Goal: Task Accomplishment & Management: Use online tool/utility

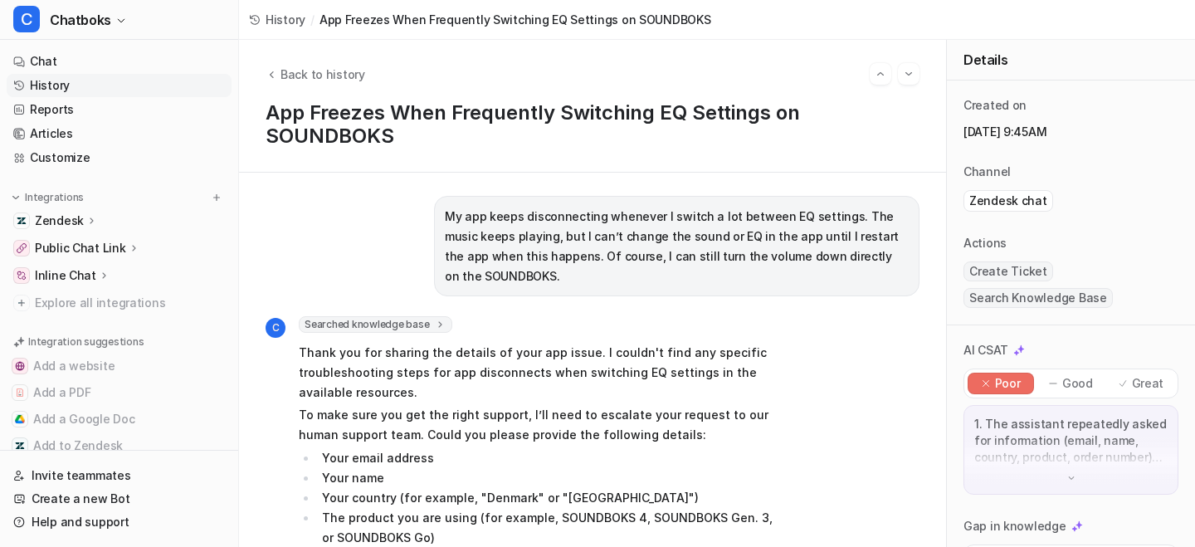
scroll to position [848, 0]
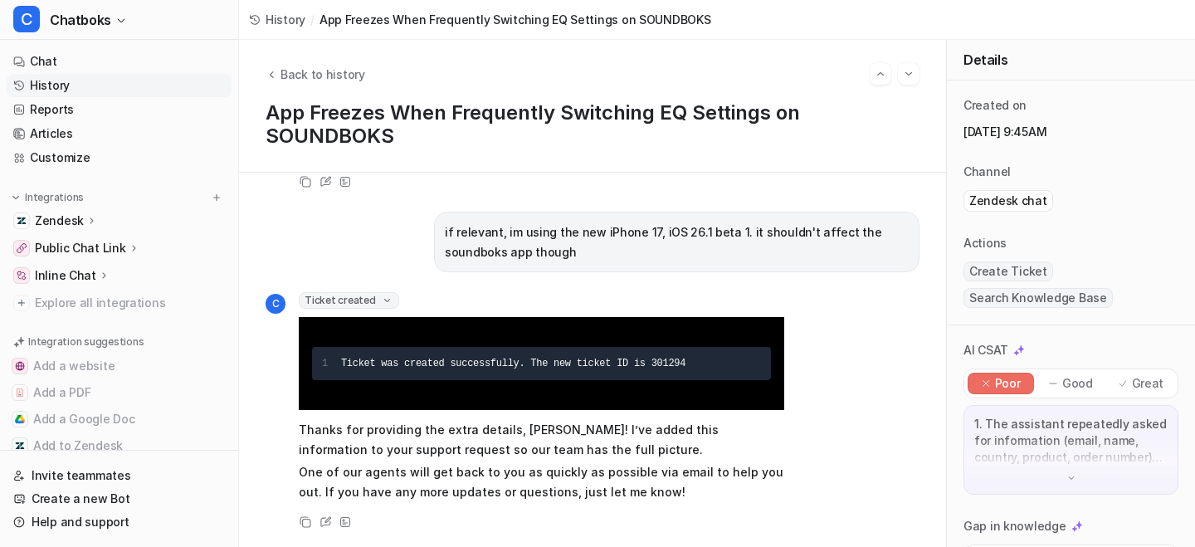
click at [784, 192] on div "Copy Review View Sources" at bounding box center [525, 182] width 519 height 20
click at [53, 169] on link "Customize" at bounding box center [119, 157] width 225 height 23
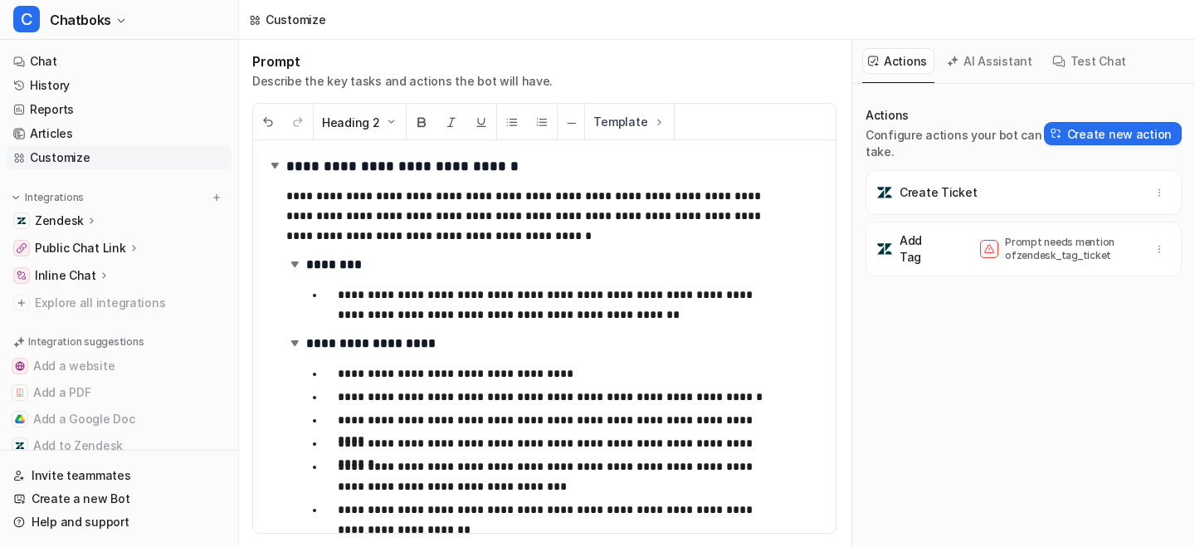
click at [458, 278] on h2 "********" at bounding box center [528, 265] width 485 height 26
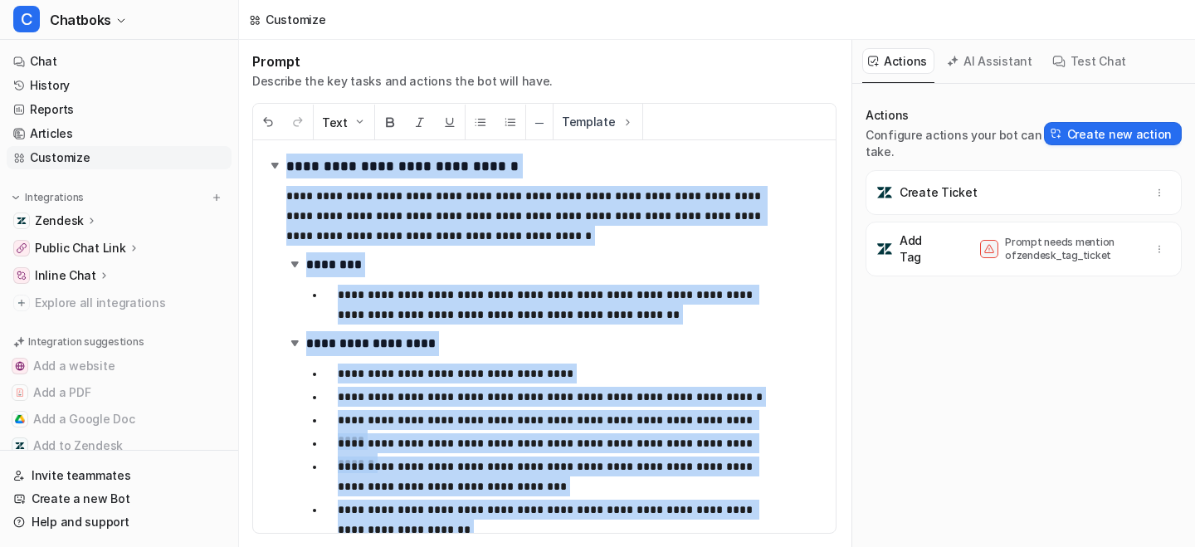
copy div "**********"
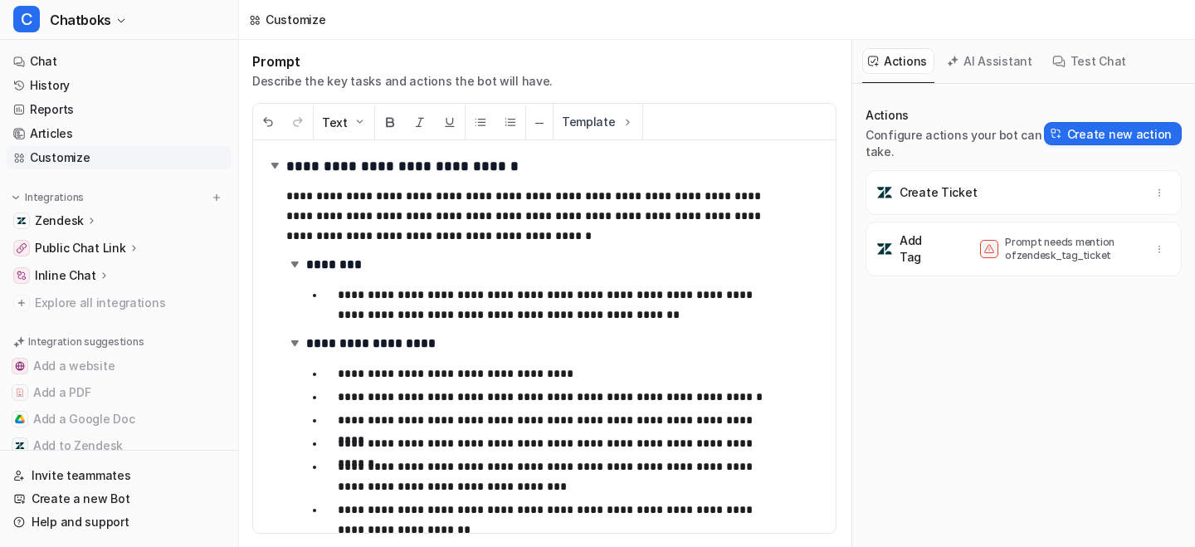
click at [456, 325] on p "**********" at bounding box center [553, 305] width 430 height 40
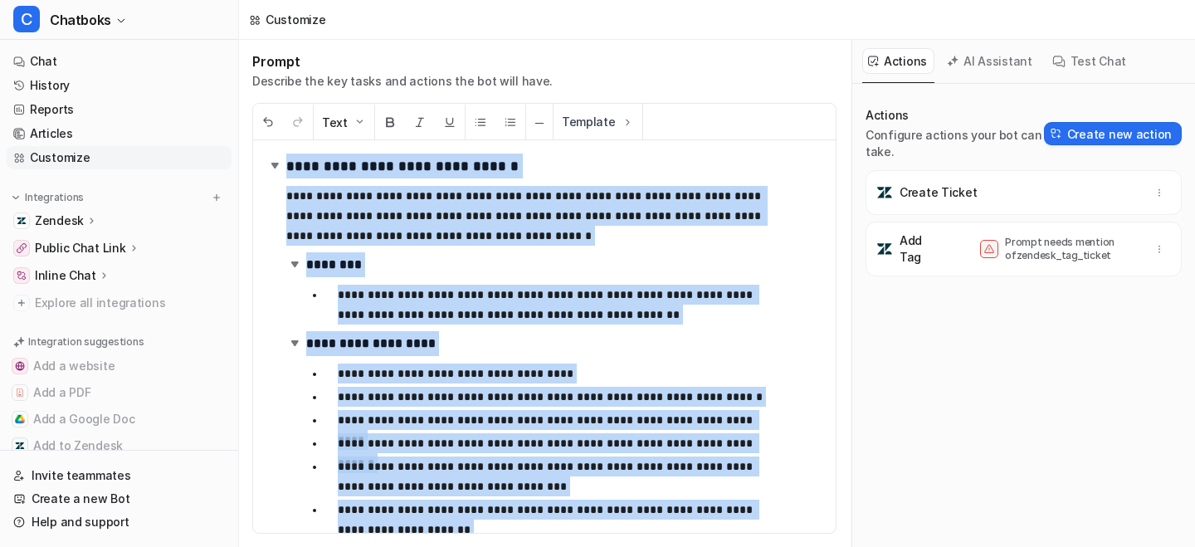
copy div "**********"
click at [459, 432] on ul "**********" at bounding box center [564, 493] width 516 height 266
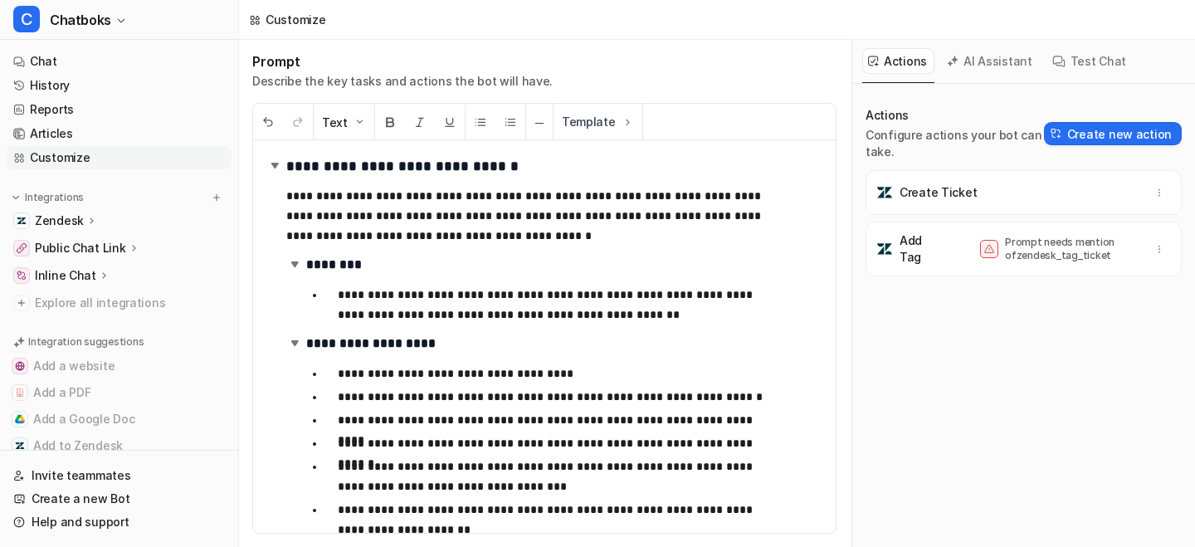
click at [1138, 262] on p "Prompt needs mention of zendesk_tag_ticket" at bounding box center [1071, 249] width 133 height 27
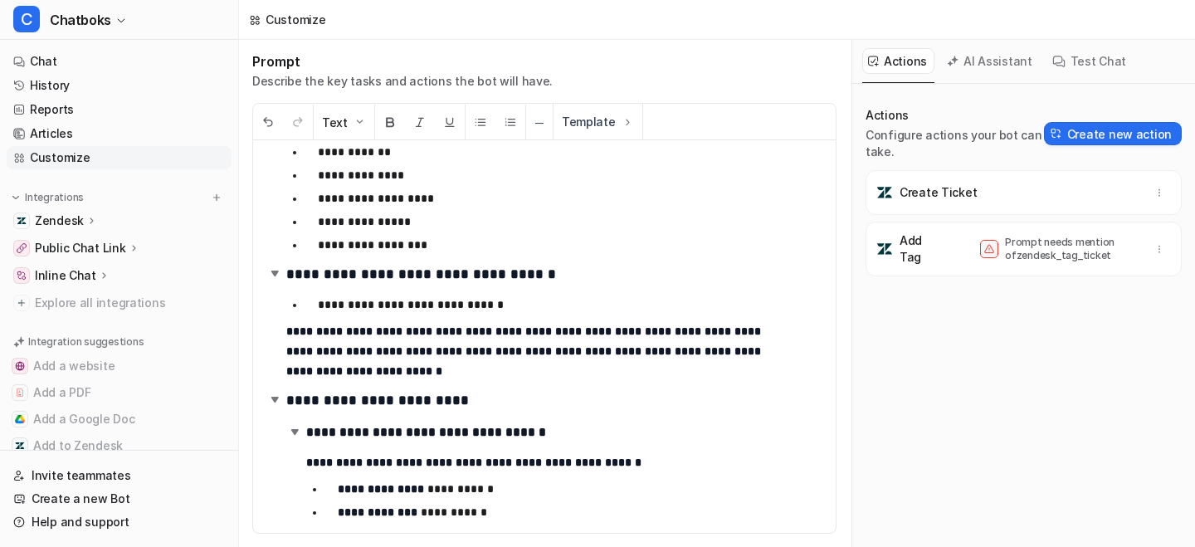
click at [567, 315] on p "**********" at bounding box center [543, 305] width 450 height 20
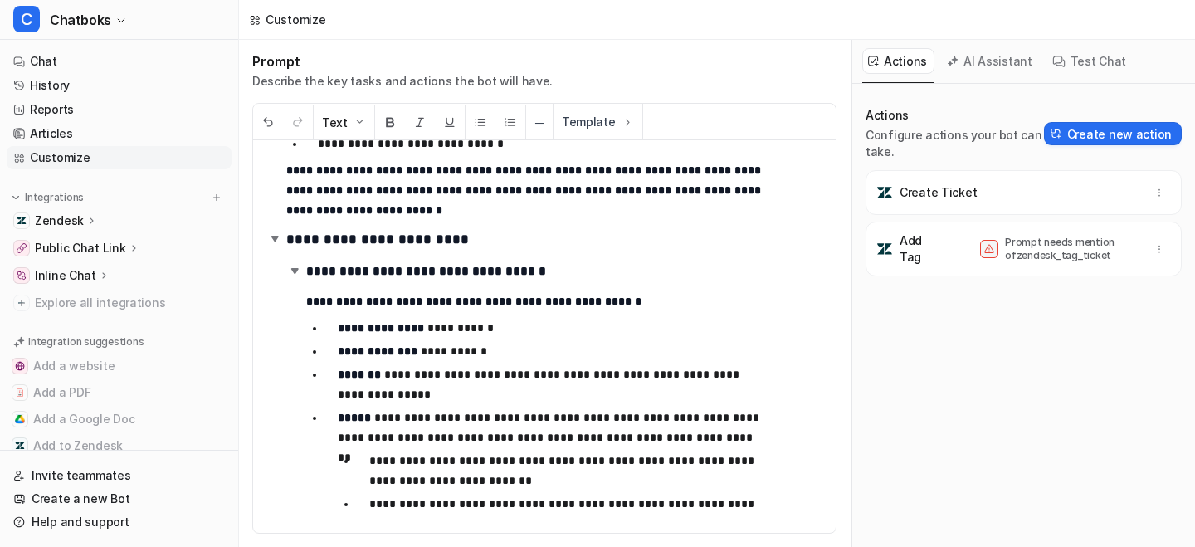
scroll to position [885, 0]
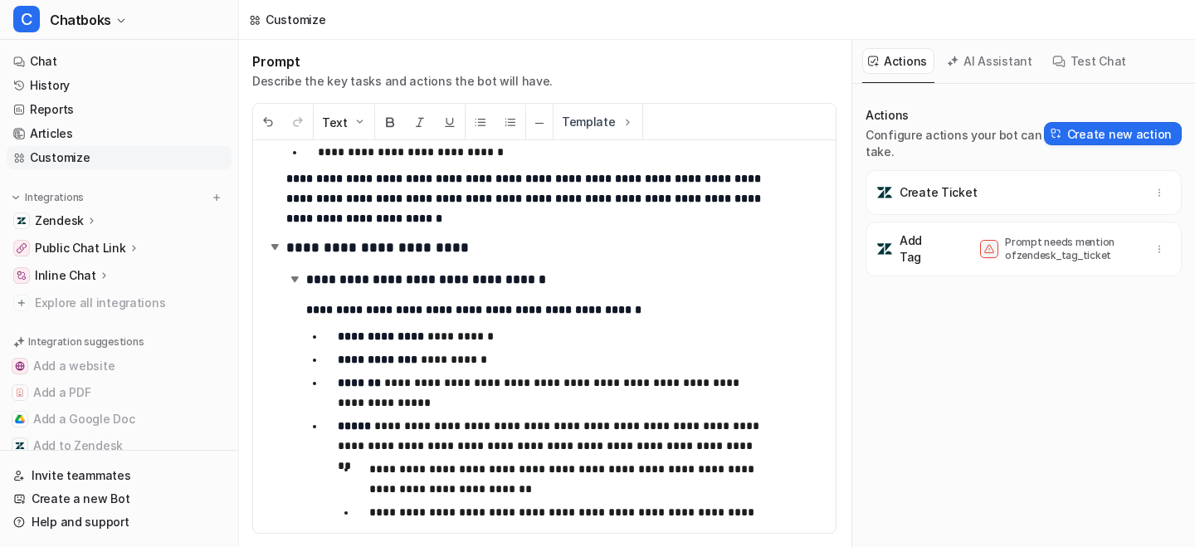
click at [663, 293] on h2 "**********" at bounding box center [528, 280] width 485 height 26
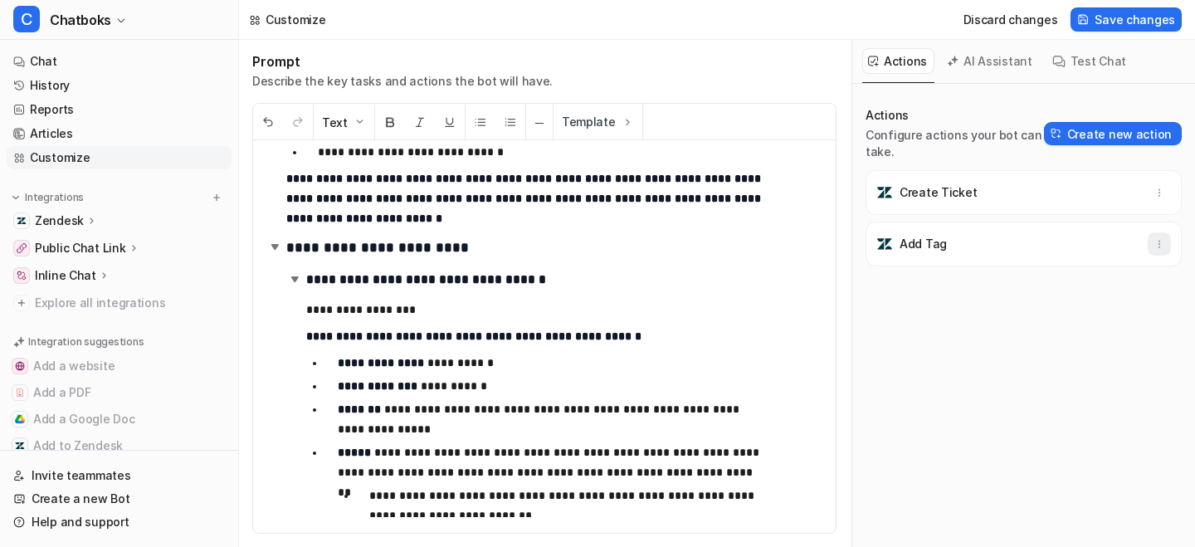
click at [1154, 250] on icon "button" at bounding box center [1160, 244] width 12 height 12
click at [1099, 296] on button "Delete" at bounding box center [1078, 281] width 179 height 31
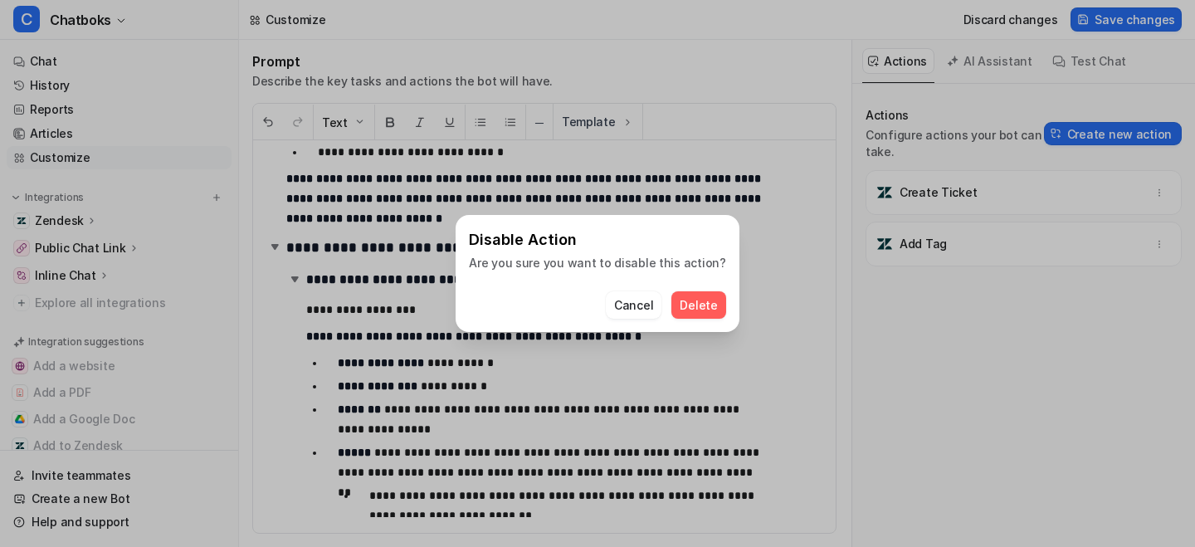
click at [717, 308] on span "Delete" at bounding box center [698, 304] width 37 height 17
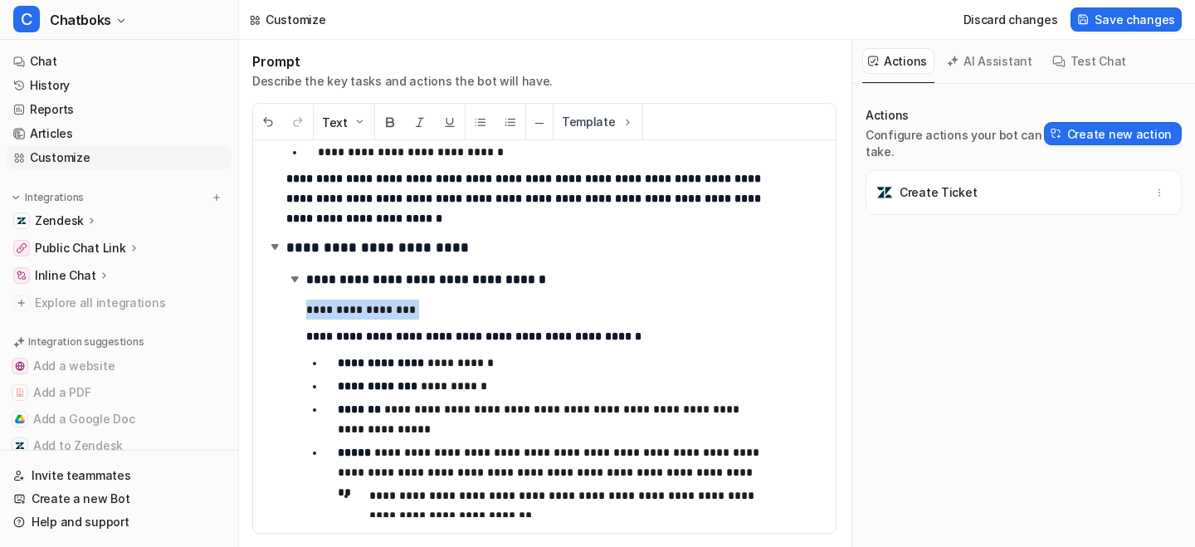
drag, startPoint x: 513, startPoint y: 388, endPoint x: 330, endPoint y: 380, distance: 182.8
click at [330, 380] on div "**********" at bounding box center [522, 328] width 538 height 377
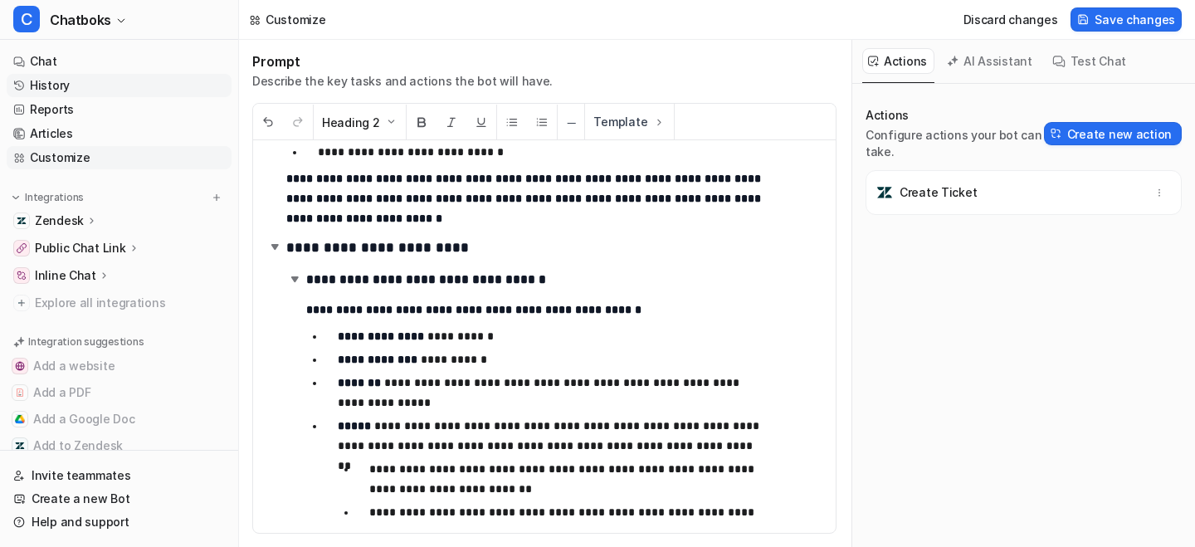
click at [66, 97] on link "History" at bounding box center [119, 85] width 225 height 23
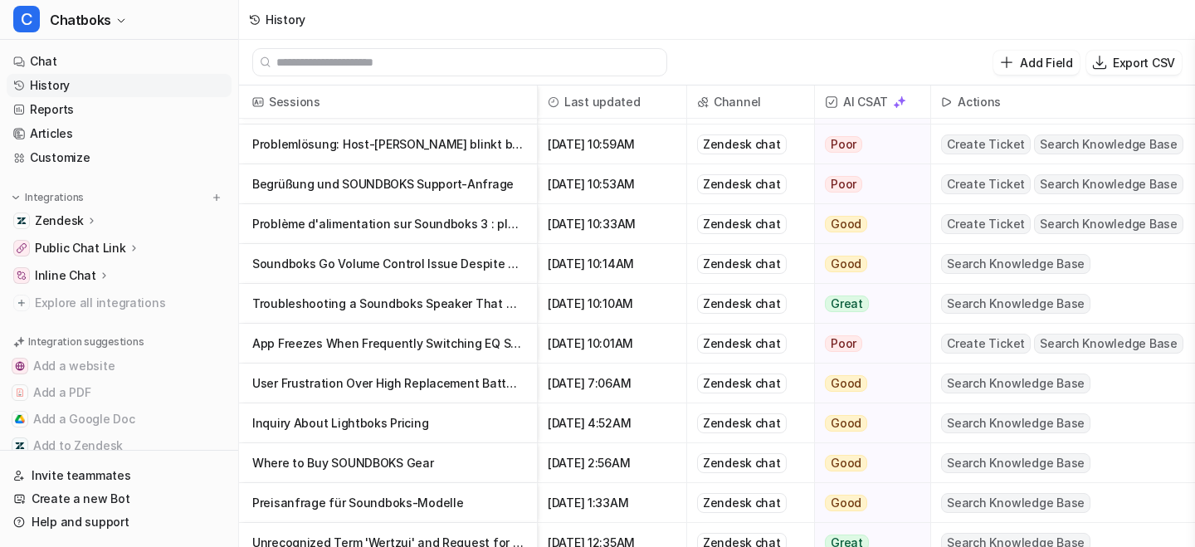
scroll to position [314, 0]
click at [480, 393] on p "User Frustration Over High Replacement Battery Cost for Soundboks Gen 3" at bounding box center [387, 383] width 271 height 40
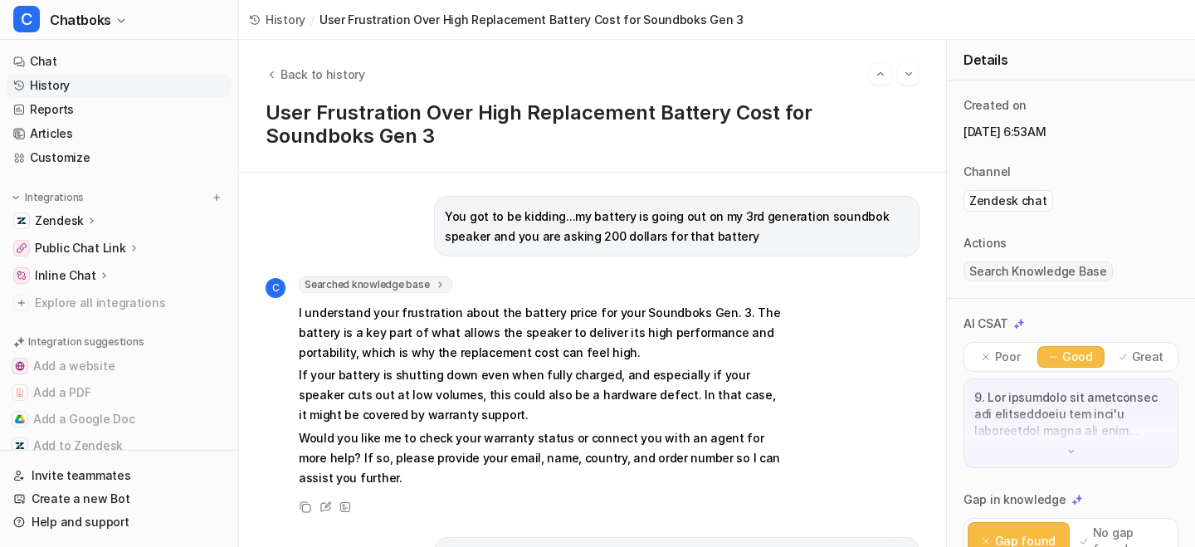
click at [373, 72] on div "Back to history" at bounding box center [593, 74] width 654 height 22
click at [365, 77] on span "Back to history" at bounding box center [323, 74] width 85 height 17
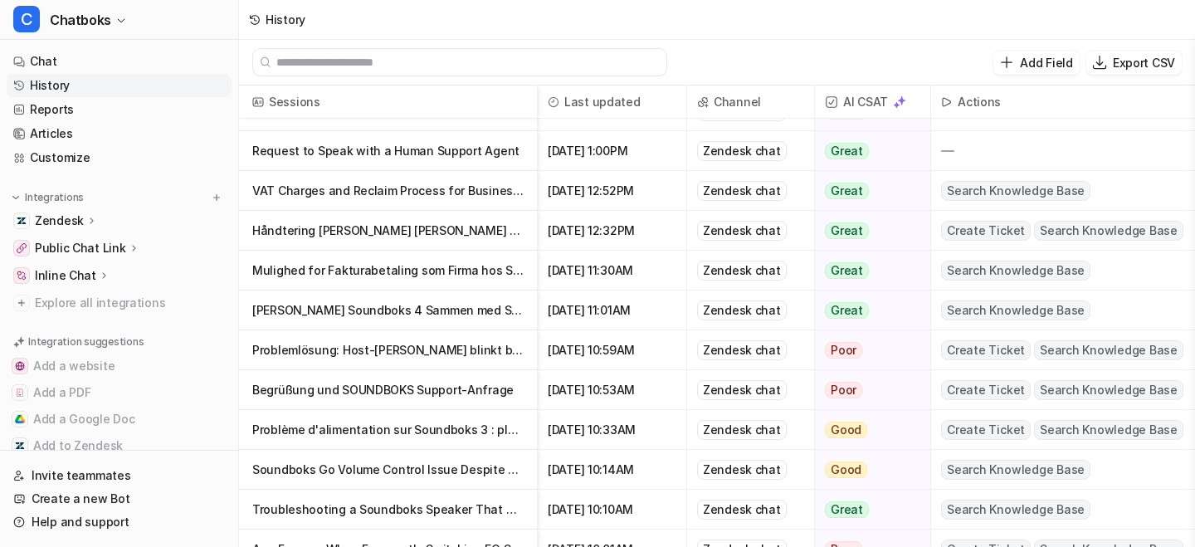
scroll to position [236, 0]
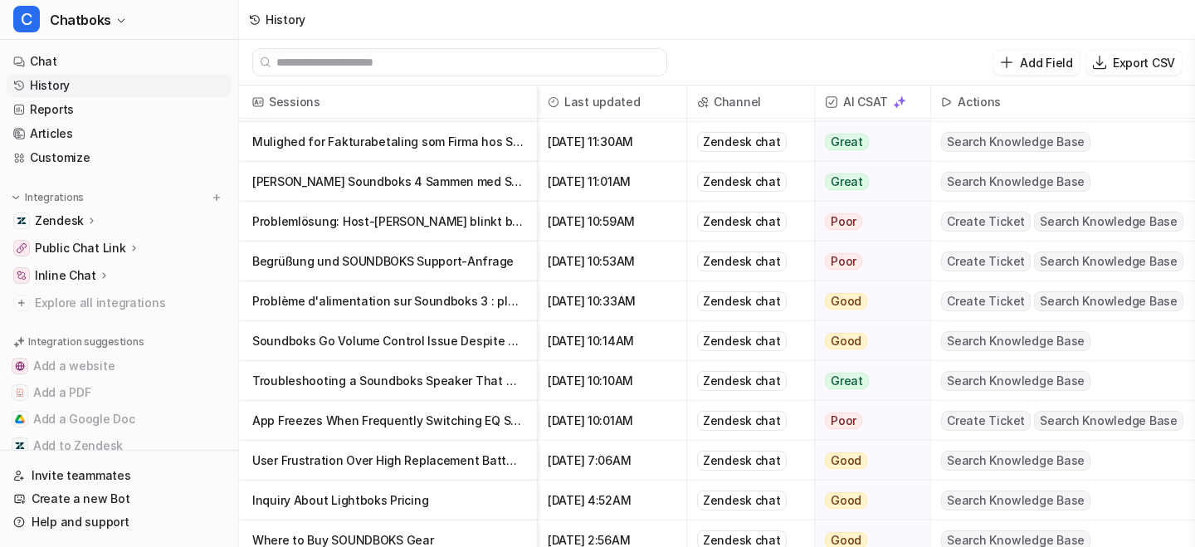
click at [432, 393] on p "Troubleshooting a Soundboks Speaker That Won't Turn On" at bounding box center [387, 381] width 271 height 40
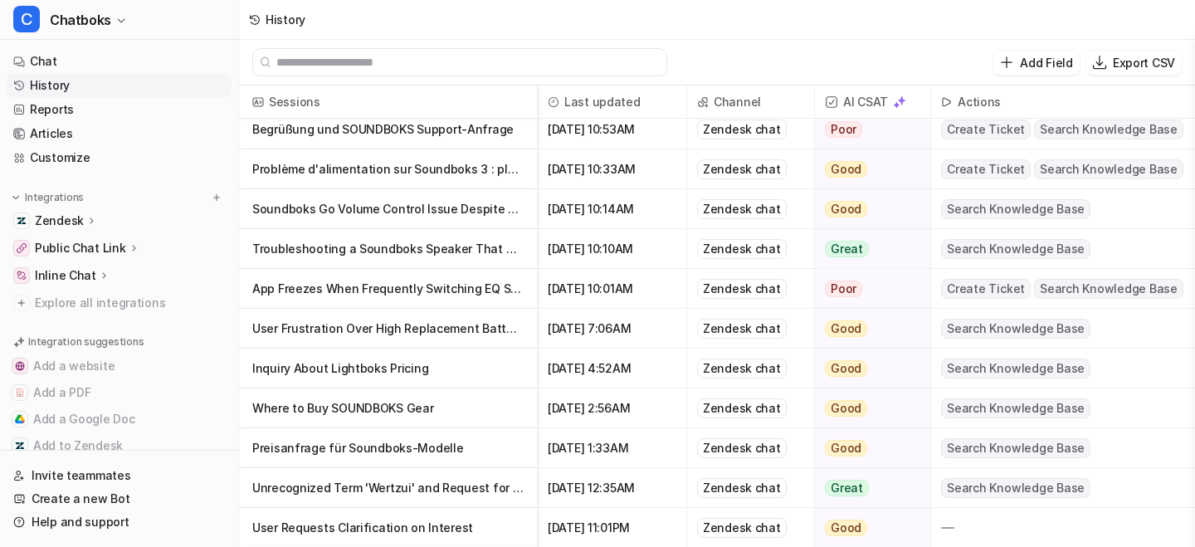
scroll to position [369, 0]
click at [431, 388] on p "Inquiry About Lightboks Pricing" at bounding box center [387, 368] width 271 height 40
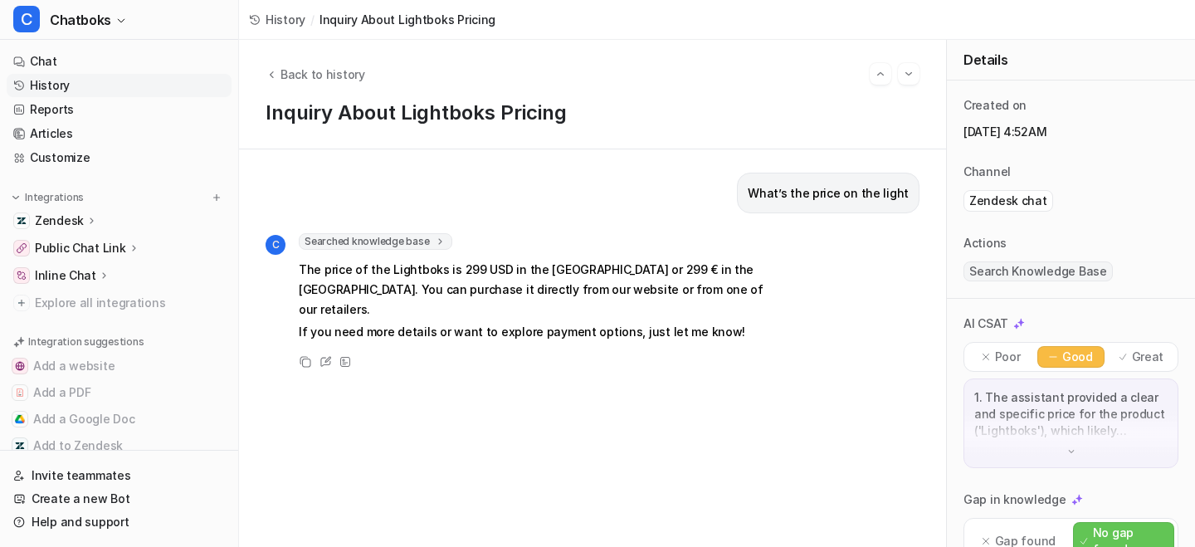
click at [353, 105] on div "Back to history Inquiry About Lightboks Pricing" at bounding box center [592, 95] width 707 height 110
click at [353, 74] on span "Back to history" at bounding box center [323, 74] width 85 height 17
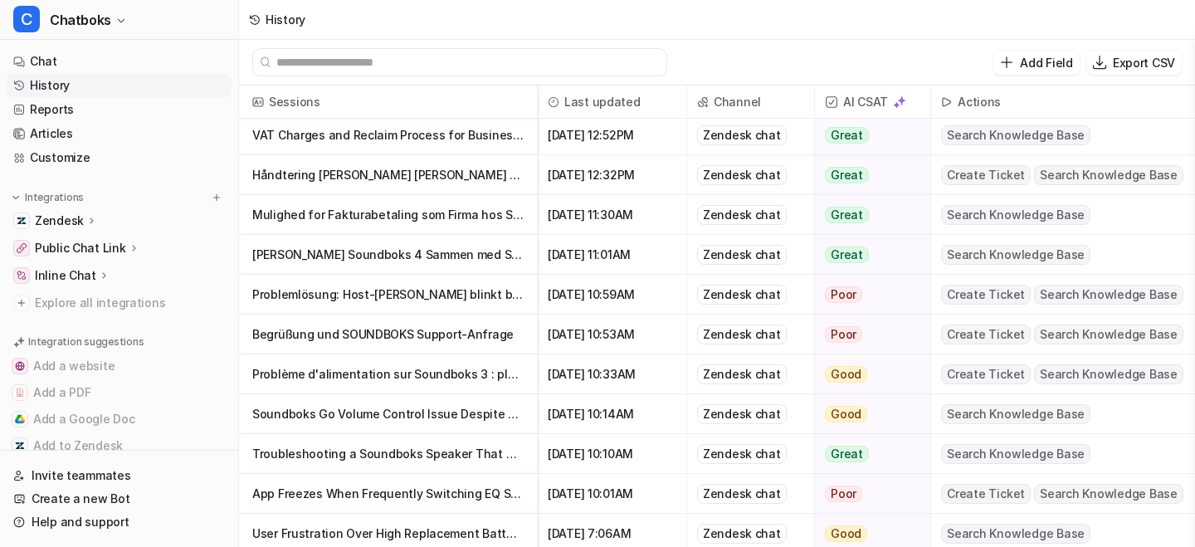
scroll to position [170, 0]
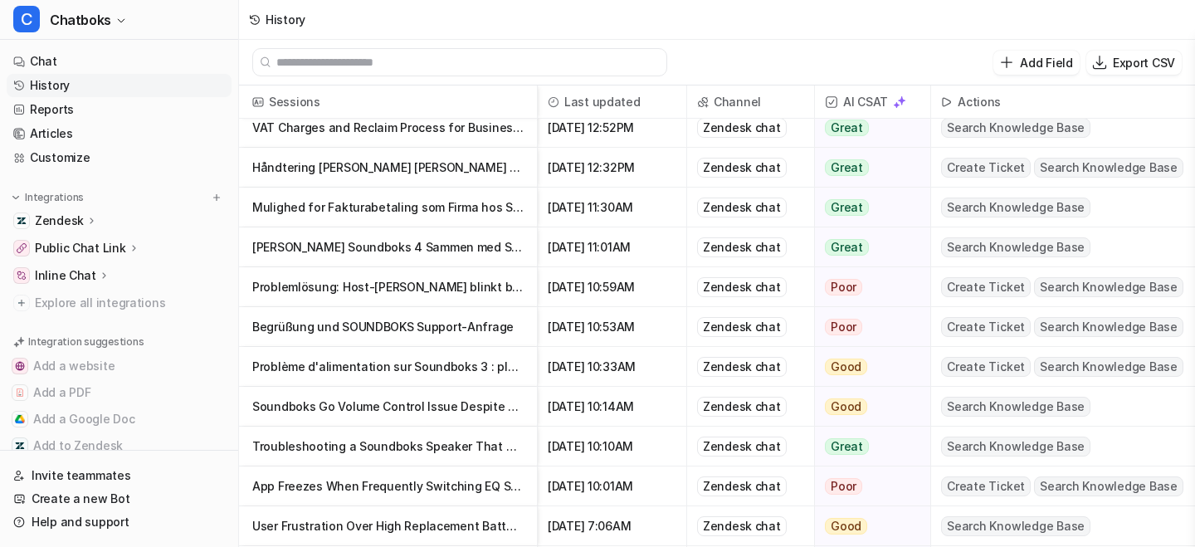
click at [480, 339] on p "Begrüßung und SOUNDBOKS Support-Anfrage" at bounding box center [387, 327] width 271 height 40
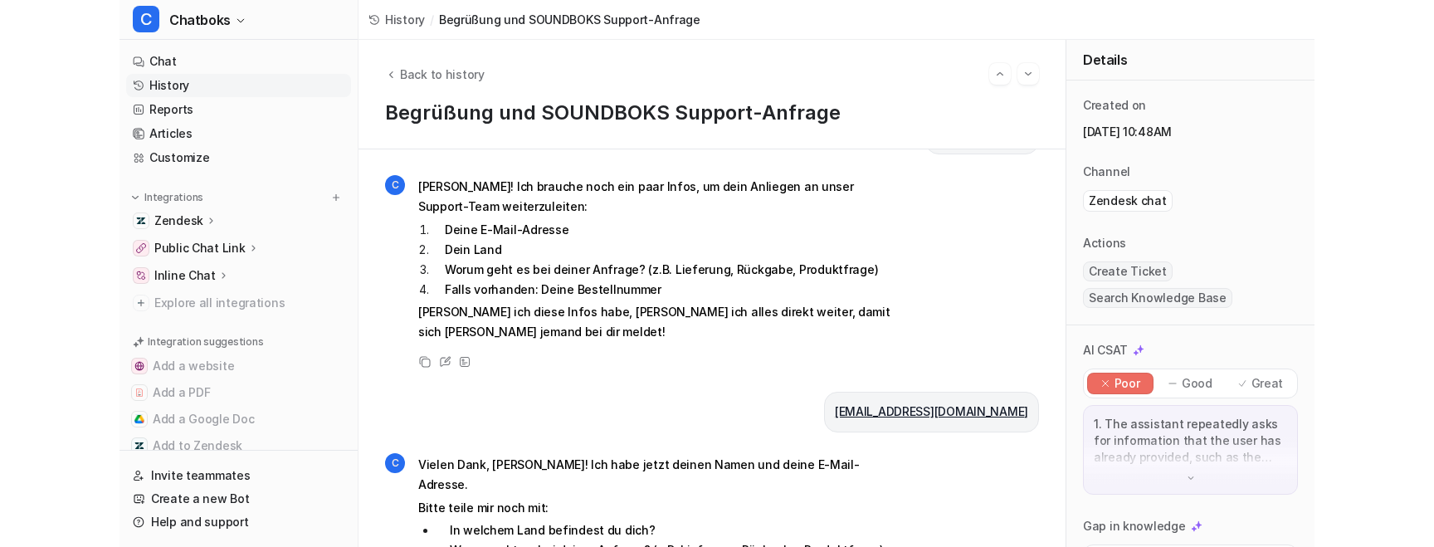
scroll to position [683, 0]
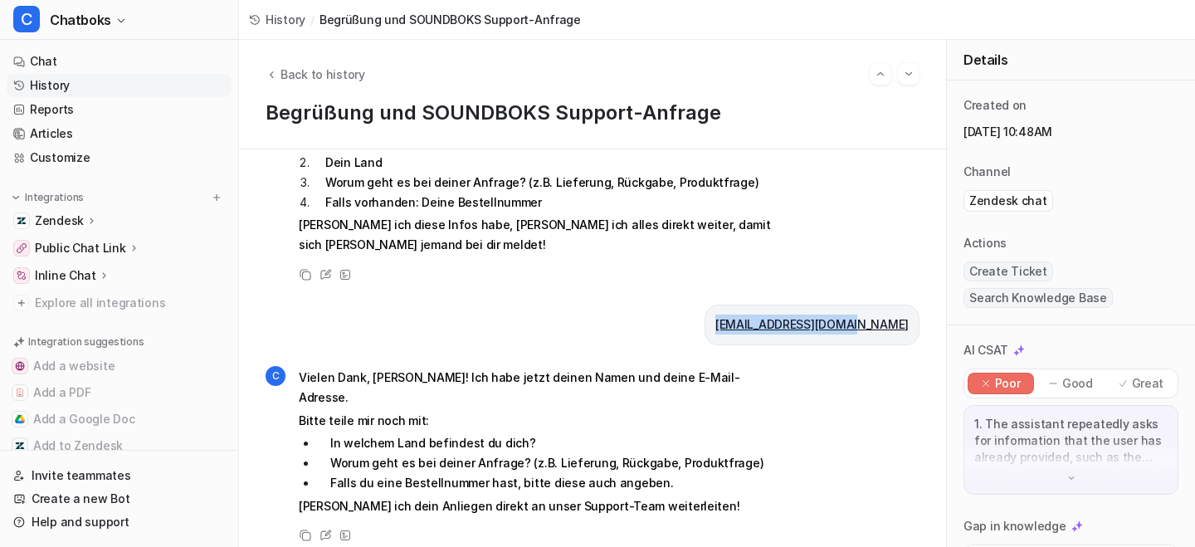
drag, startPoint x: 775, startPoint y: 389, endPoint x: 913, endPoint y: 388, distance: 137.8
click at [913, 345] on div "[EMAIL_ADDRESS][DOMAIN_NAME]" at bounding box center [812, 325] width 215 height 41
copy link "[EMAIL_ADDRESS][DOMAIN_NAME]"
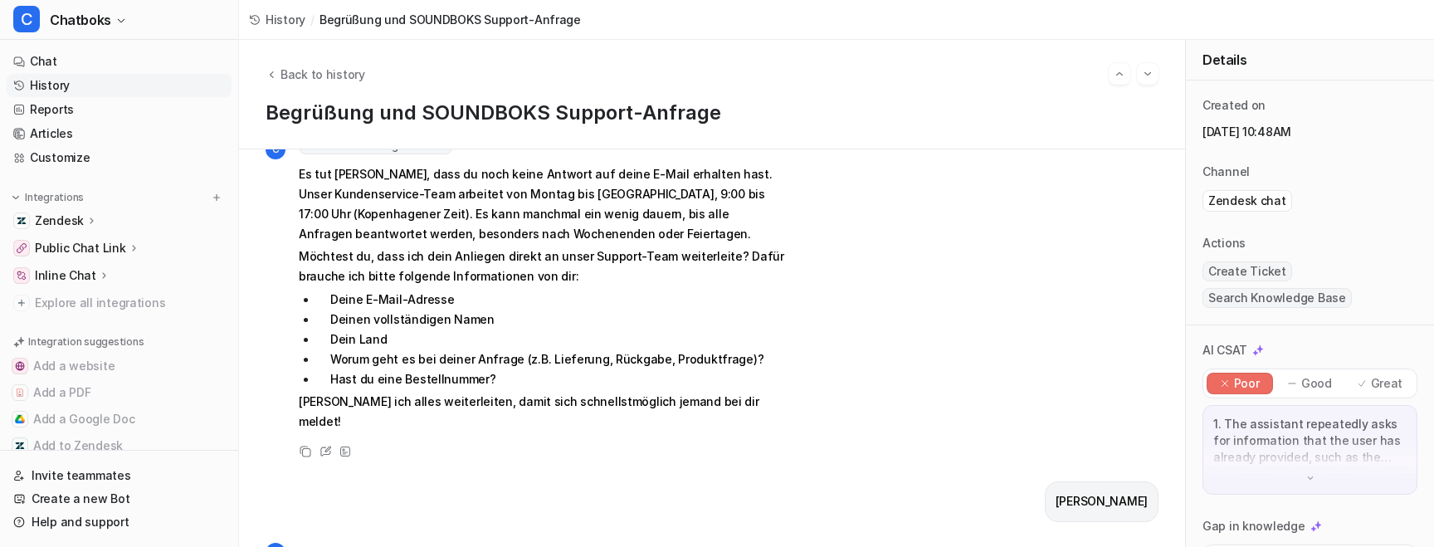
scroll to position [376, 0]
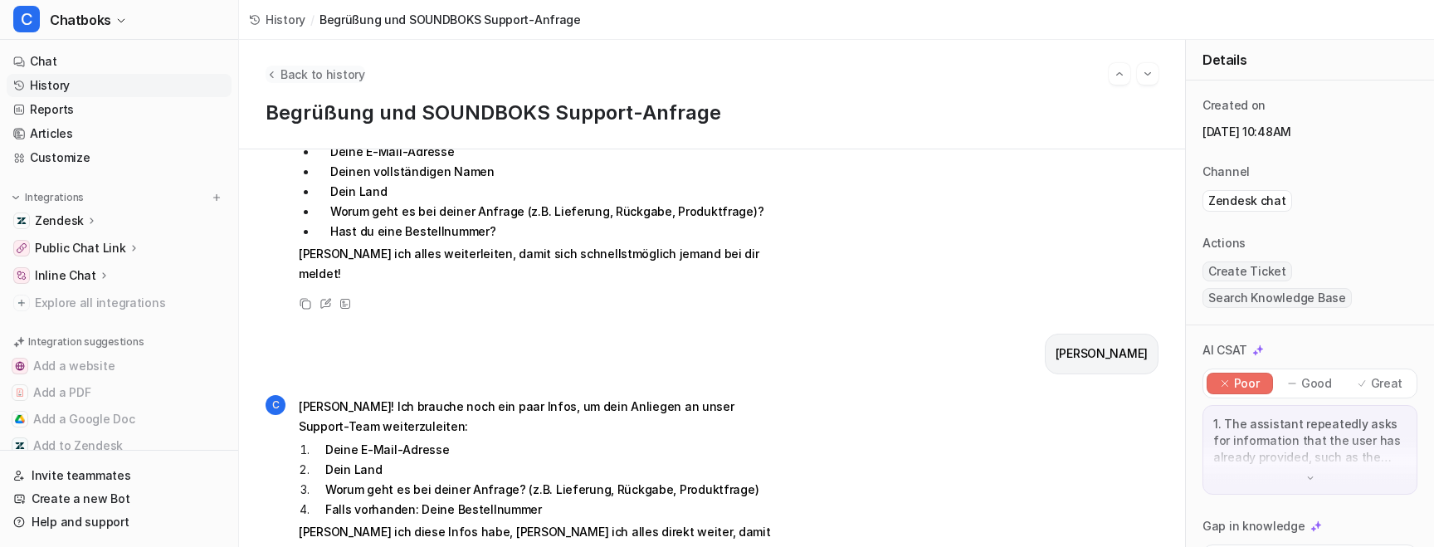
click at [365, 83] on span "Back to history" at bounding box center [323, 74] width 85 height 17
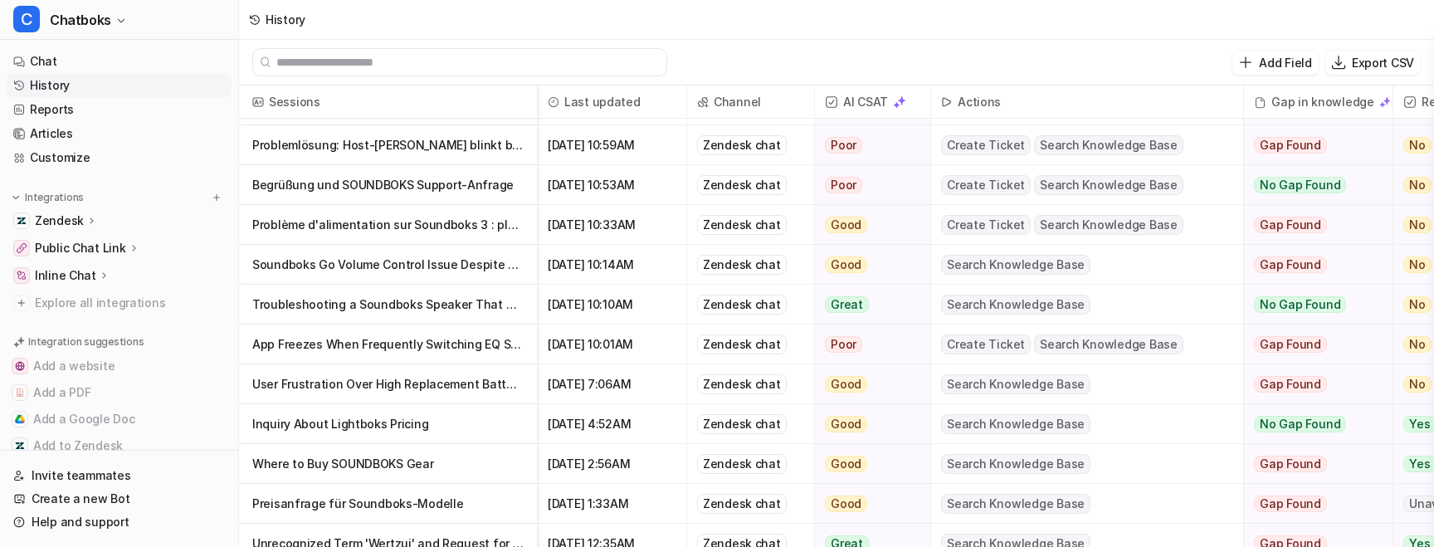
scroll to position [458, 0]
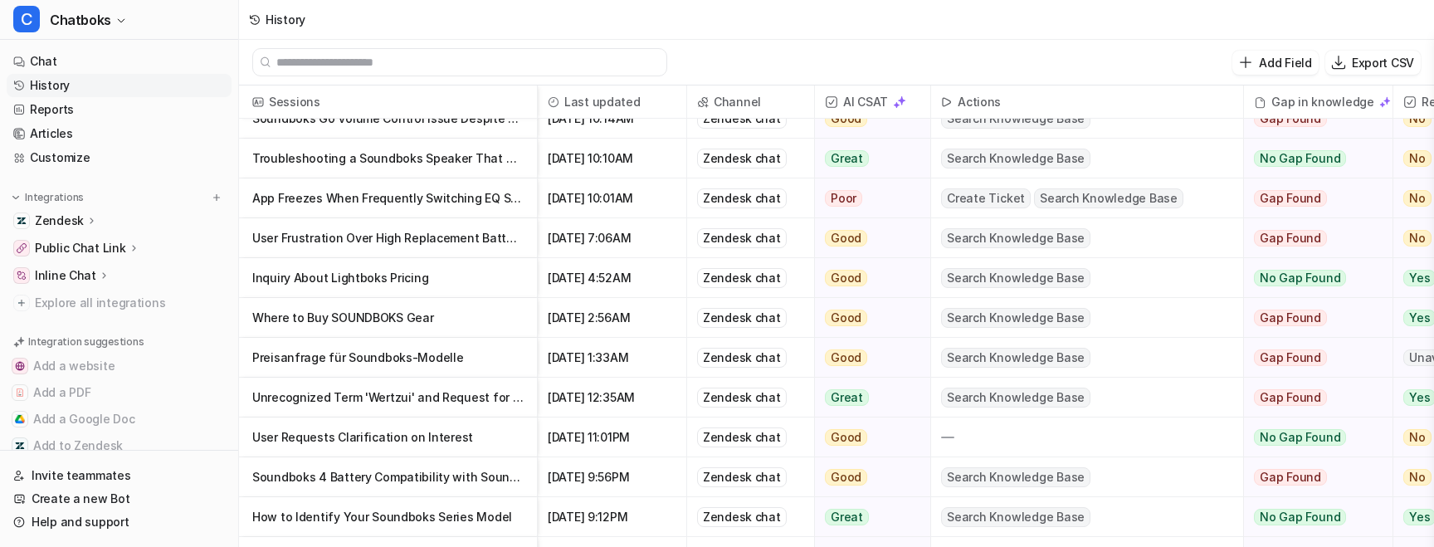
click at [470, 338] on p "Where to Buy SOUNDBOKS Gear" at bounding box center [387, 318] width 271 height 40
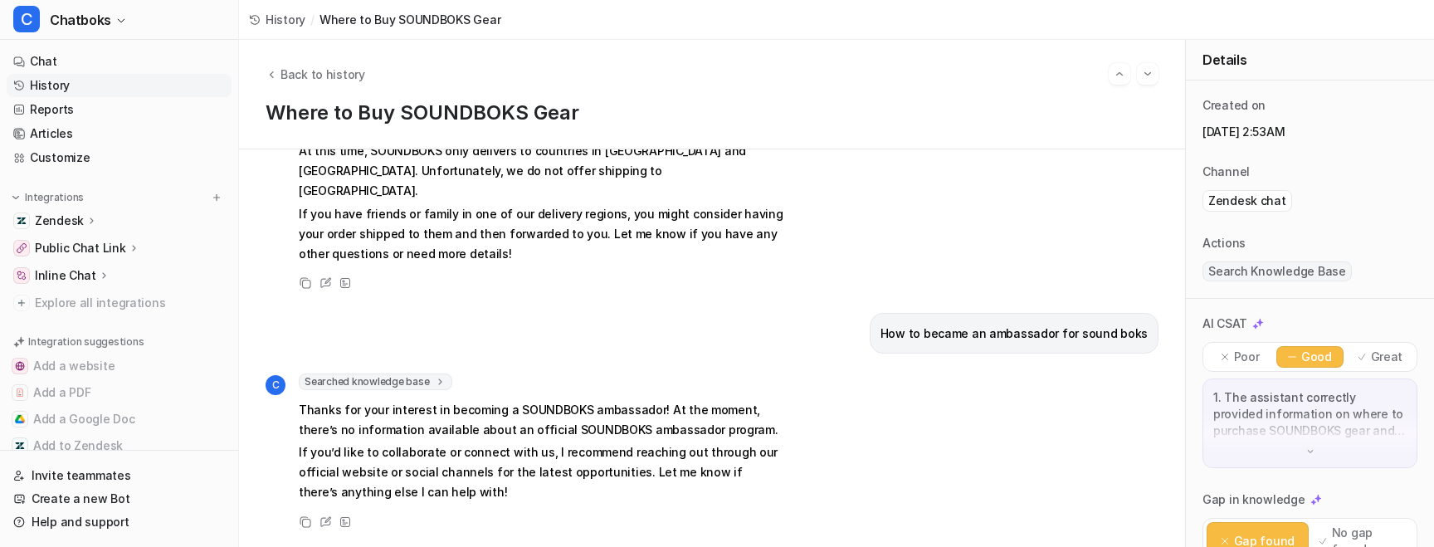
scroll to position [10, 0]
click at [351, 80] on span "Back to history" at bounding box center [323, 74] width 85 height 17
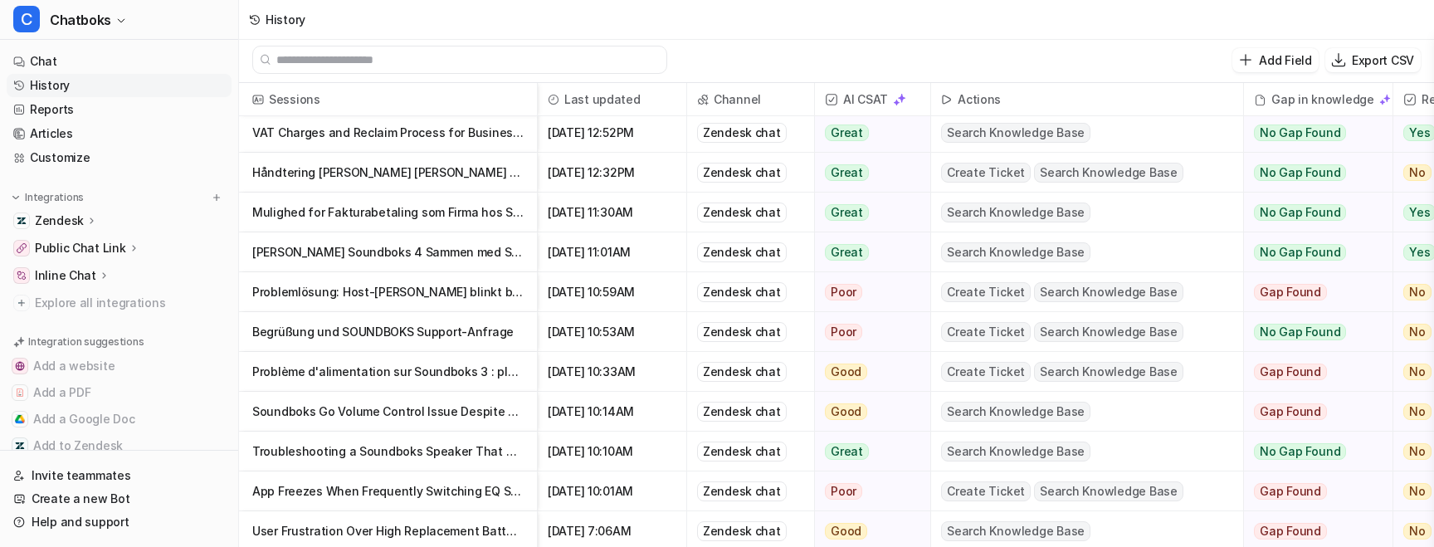
scroll to position [227, 0]
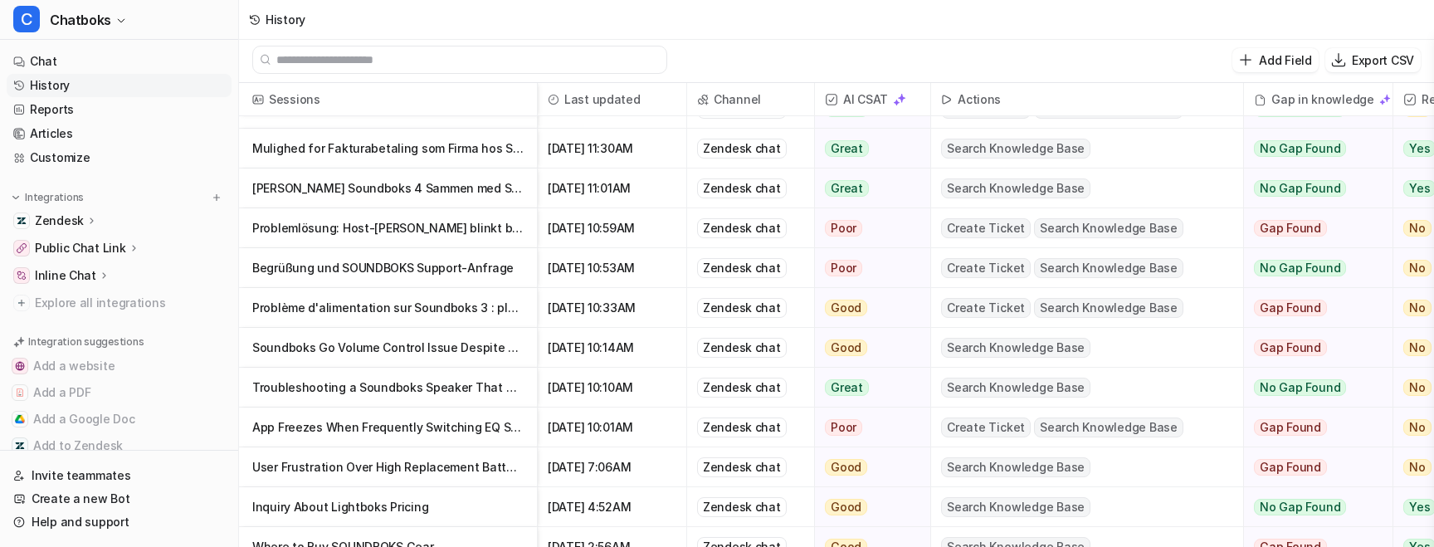
click at [497, 353] on p "Soundboks Go Volume Control Issue Despite Full Battery" at bounding box center [387, 348] width 271 height 40
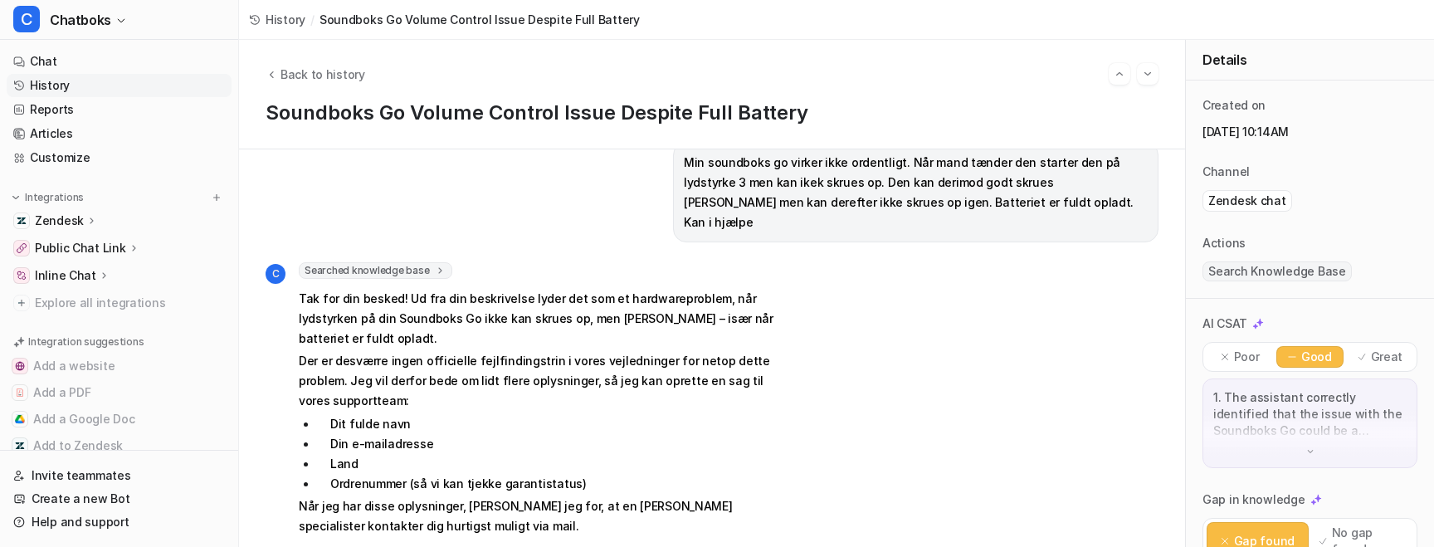
scroll to position [94, 0]
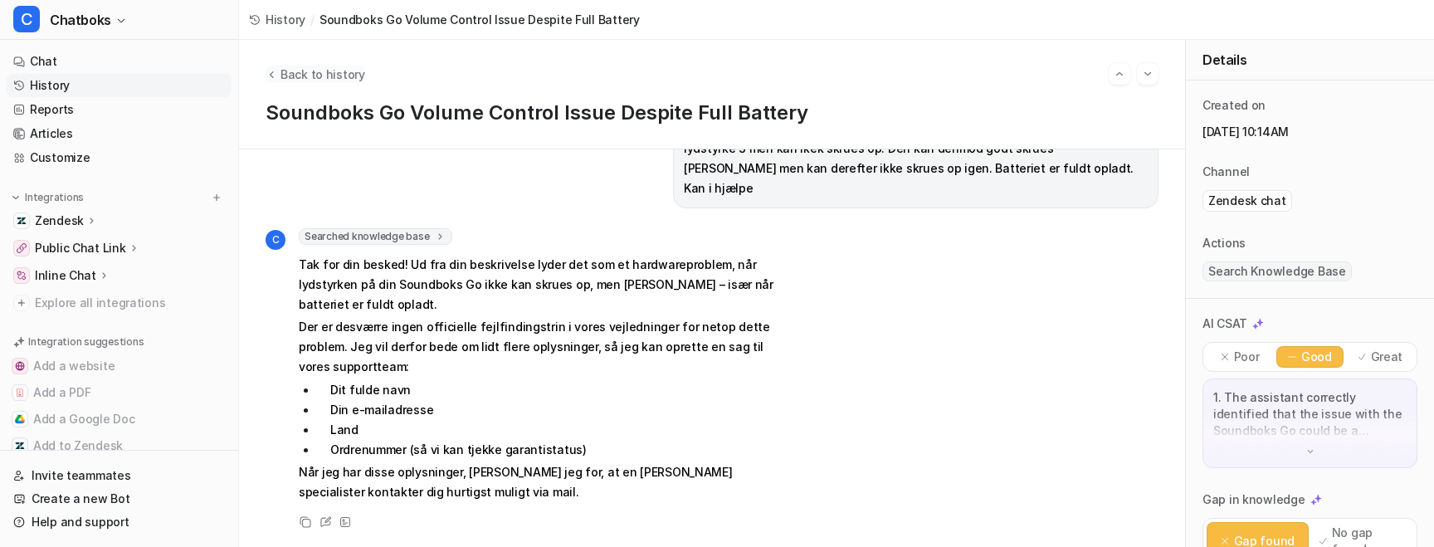
click at [358, 76] on span "Back to history" at bounding box center [323, 74] width 85 height 17
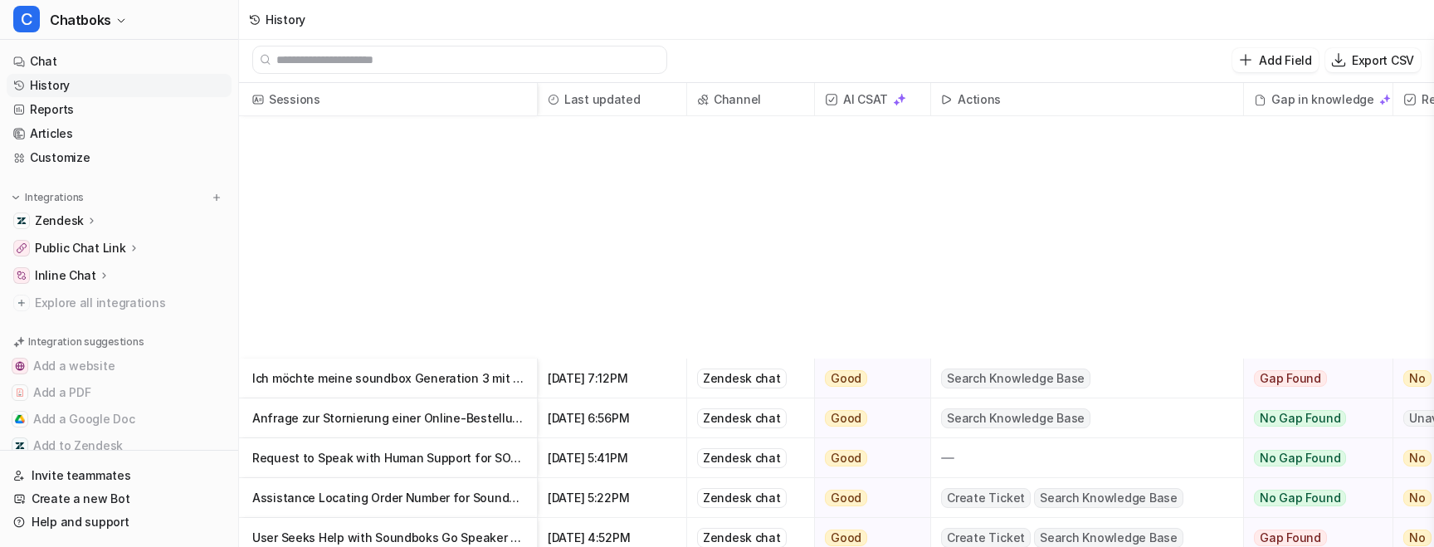
scroll to position [1154, 0]
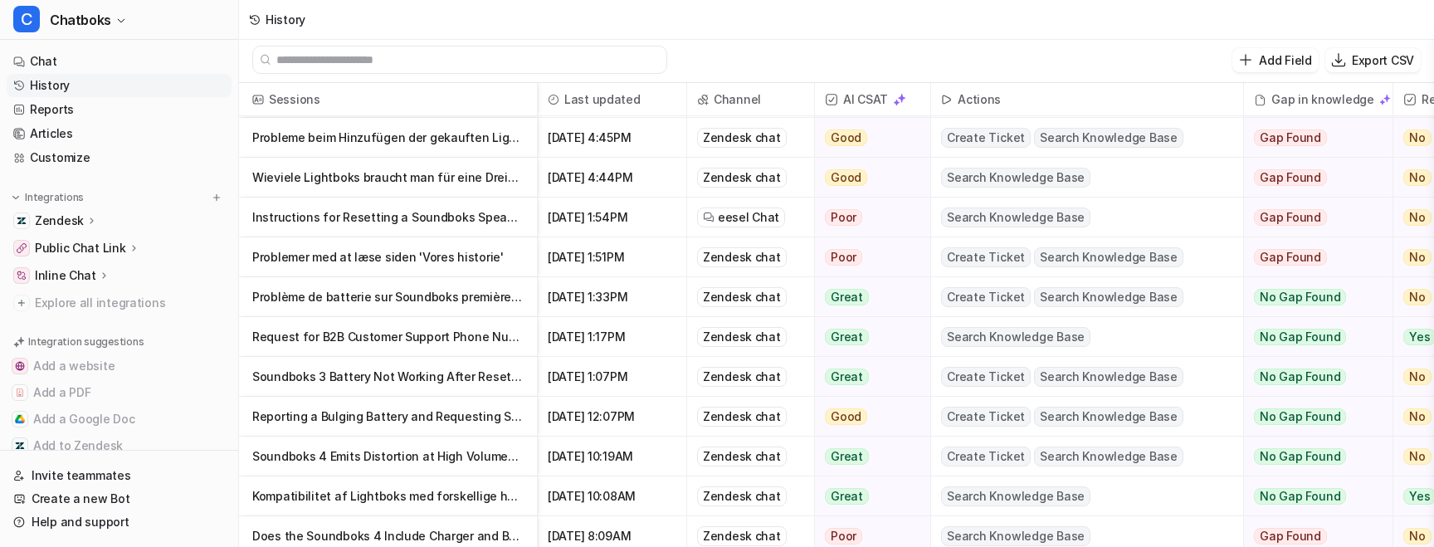
click at [423, 464] on p "Soundboks 4 Emits Distortion at High Volume—Request for Warranty Assistance" at bounding box center [387, 457] width 271 height 40
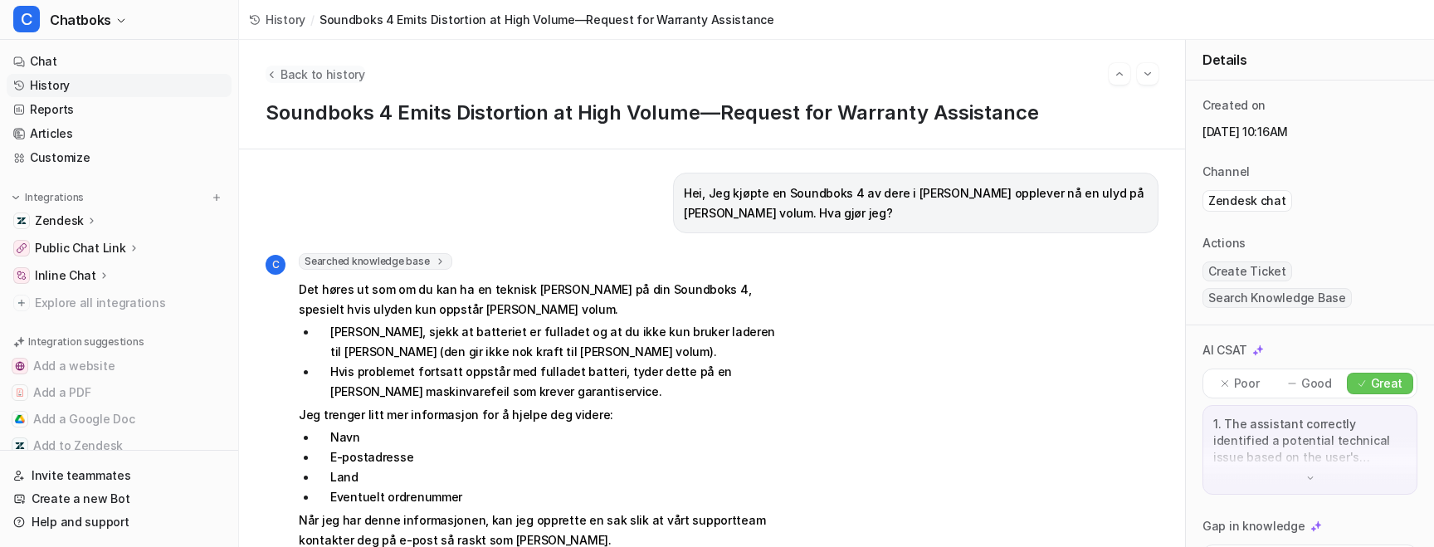
click at [357, 70] on span "Back to history" at bounding box center [323, 74] width 85 height 17
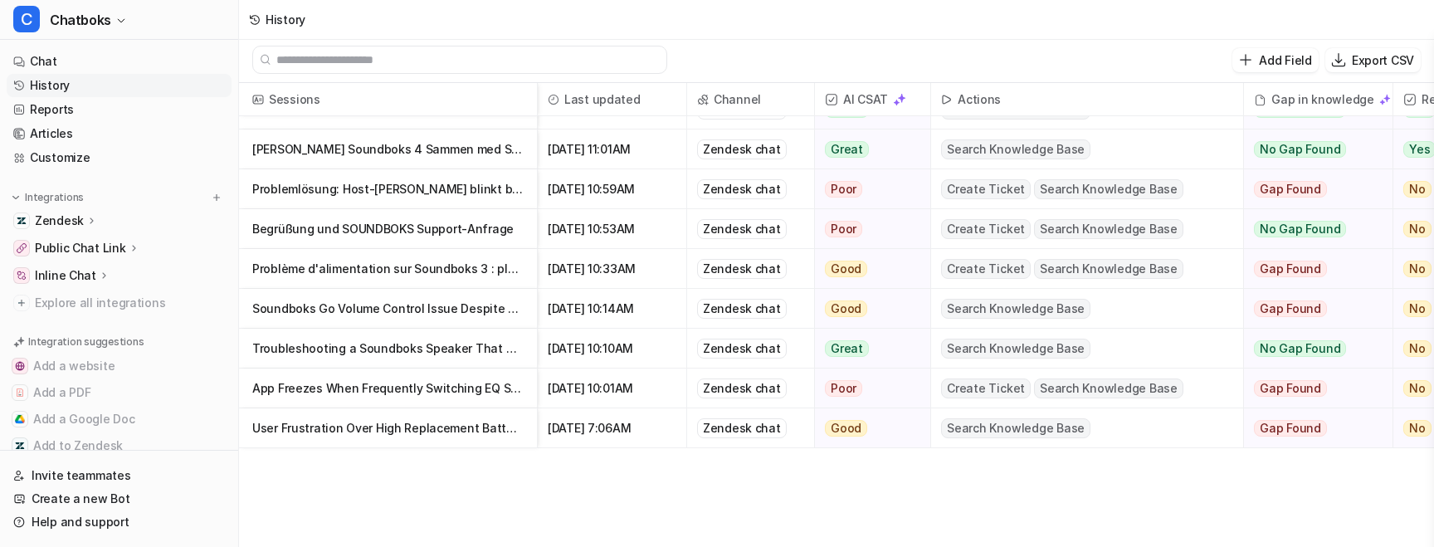
scroll to position [797, 0]
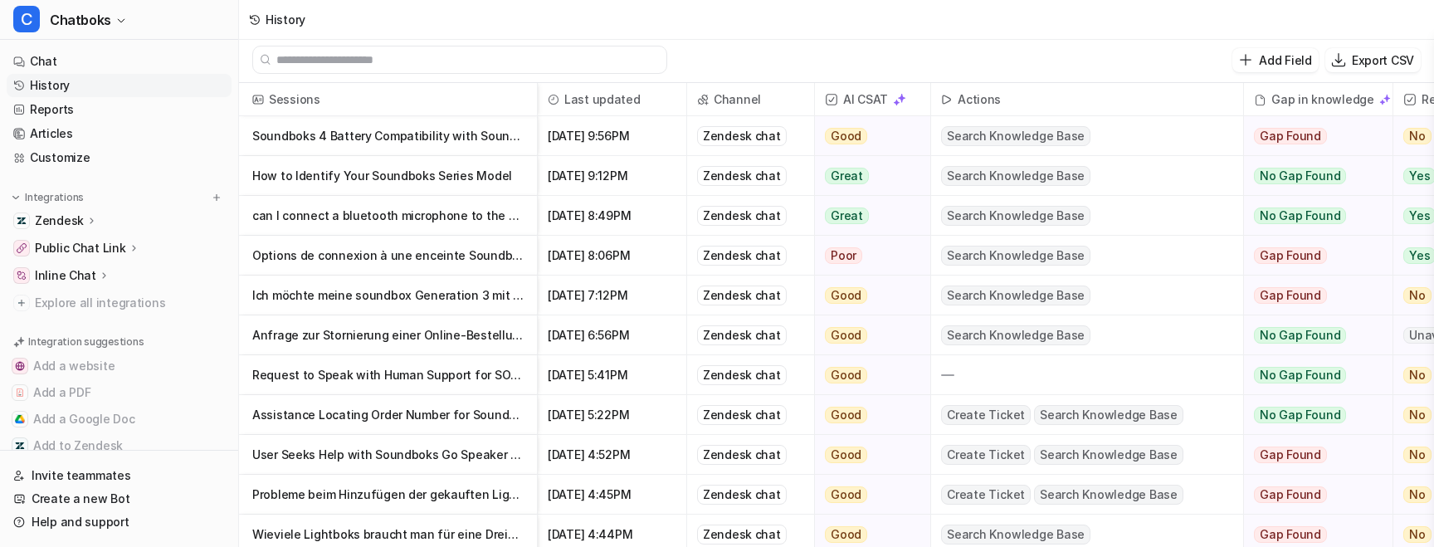
click at [435, 421] on p "Assistance Locating Order Number for Soundboks Purchase" at bounding box center [387, 415] width 271 height 40
